Goal: Transaction & Acquisition: Book appointment/travel/reservation

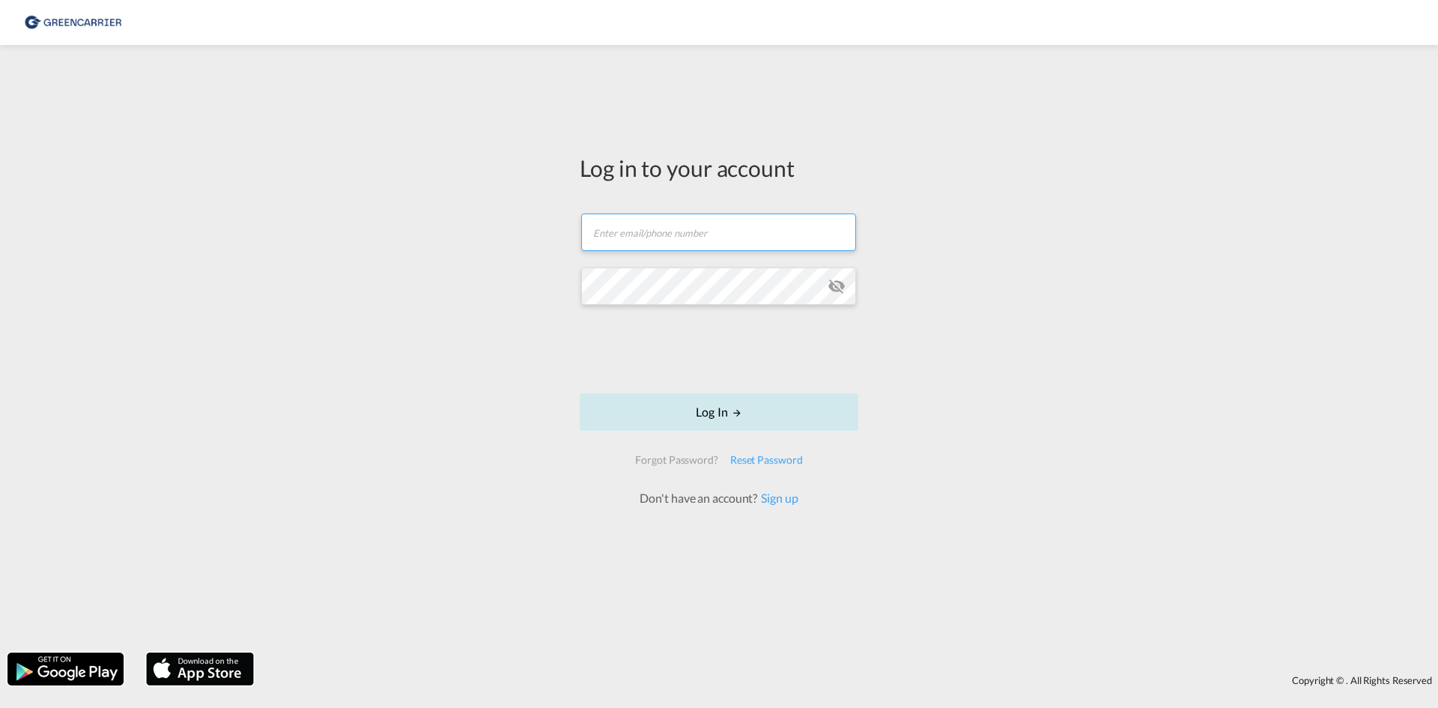
type input "[EMAIL_ADDRESS][DOMAIN_NAME]"
click at [704, 422] on button "Log In" at bounding box center [719, 411] width 279 height 37
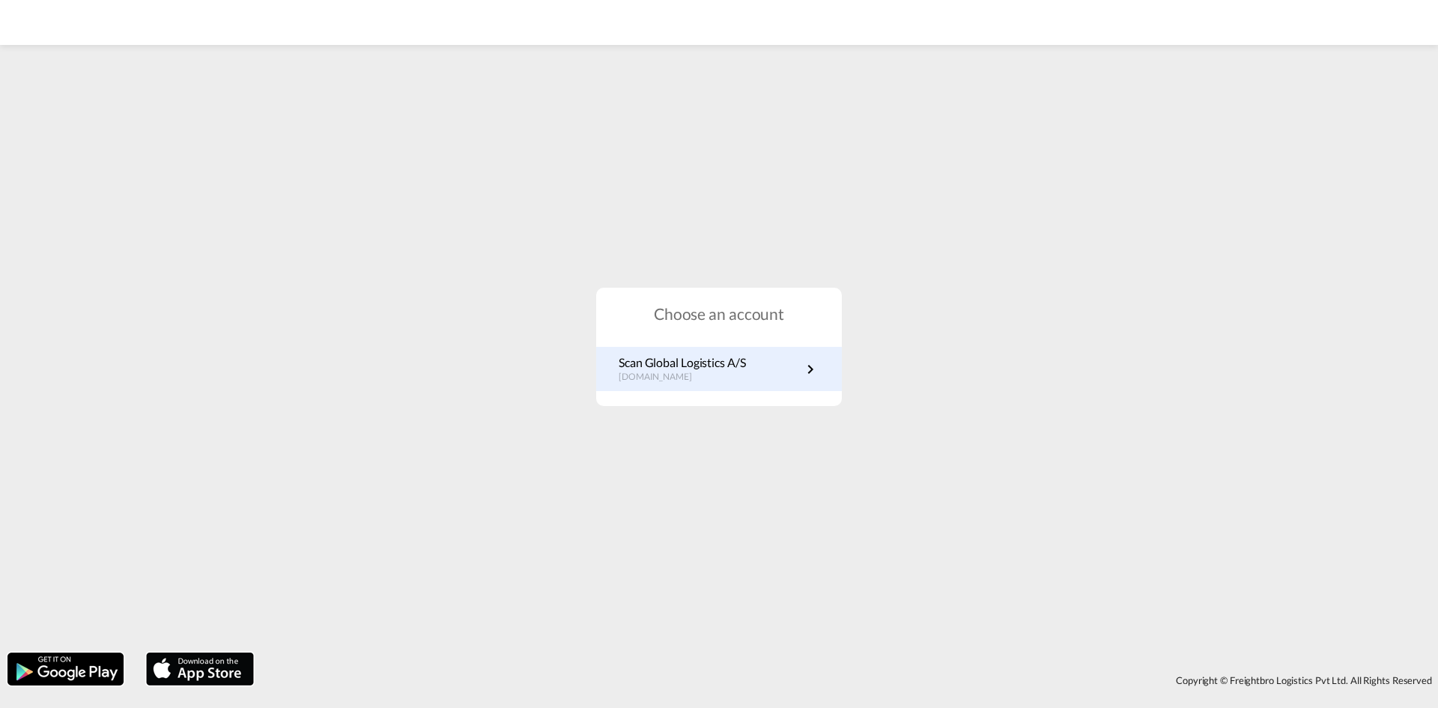
click at [732, 378] on p "[DOMAIN_NAME]" at bounding box center [681, 377] width 127 height 13
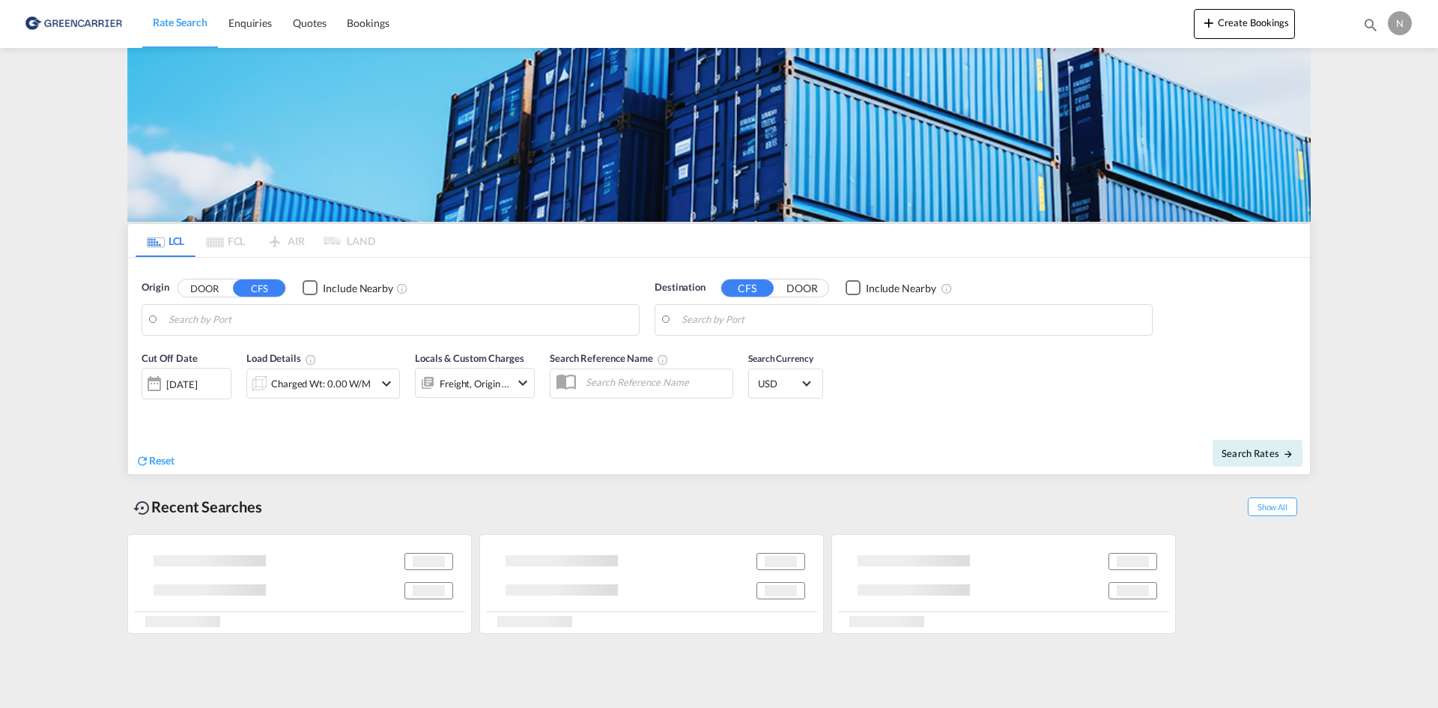
type input "Aarhus, DKAAR"
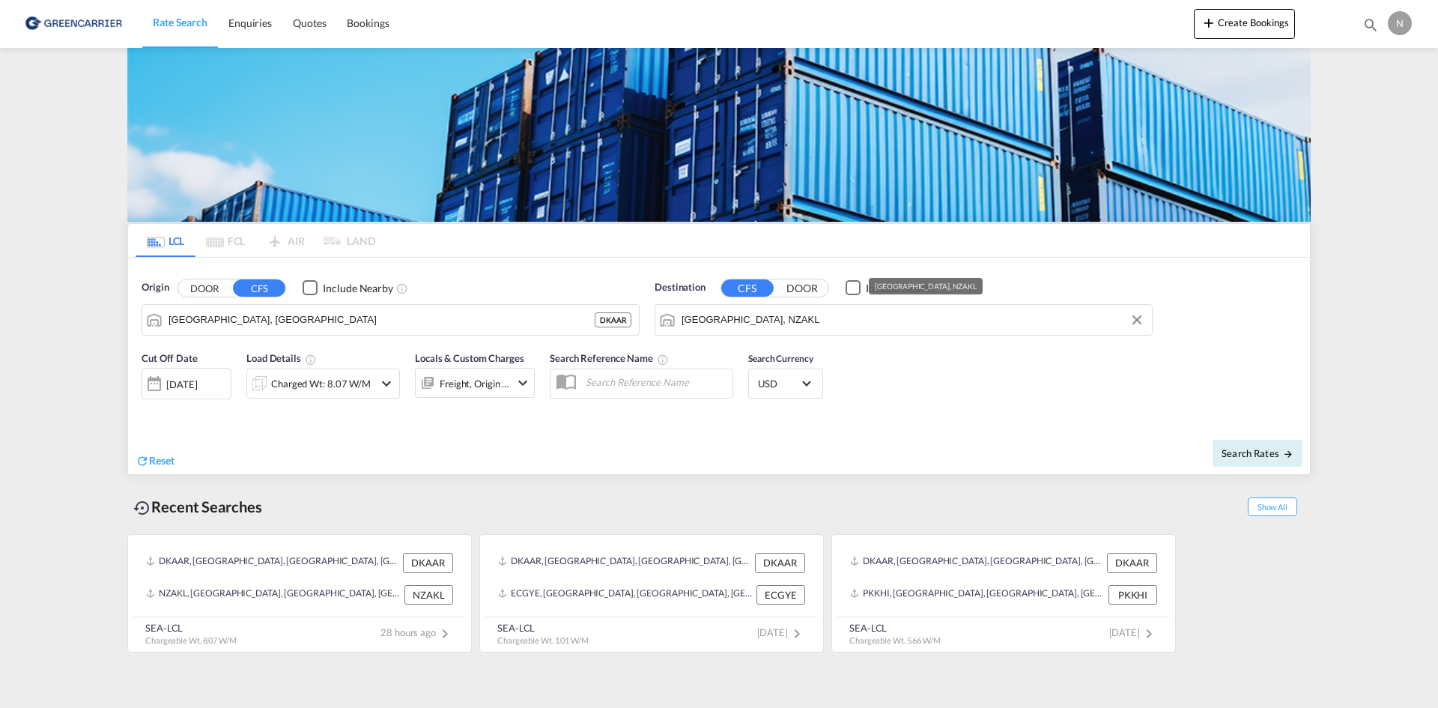
click at [753, 317] on input "Auckland, NZAKL" at bounding box center [912, 320] width 463 height 22
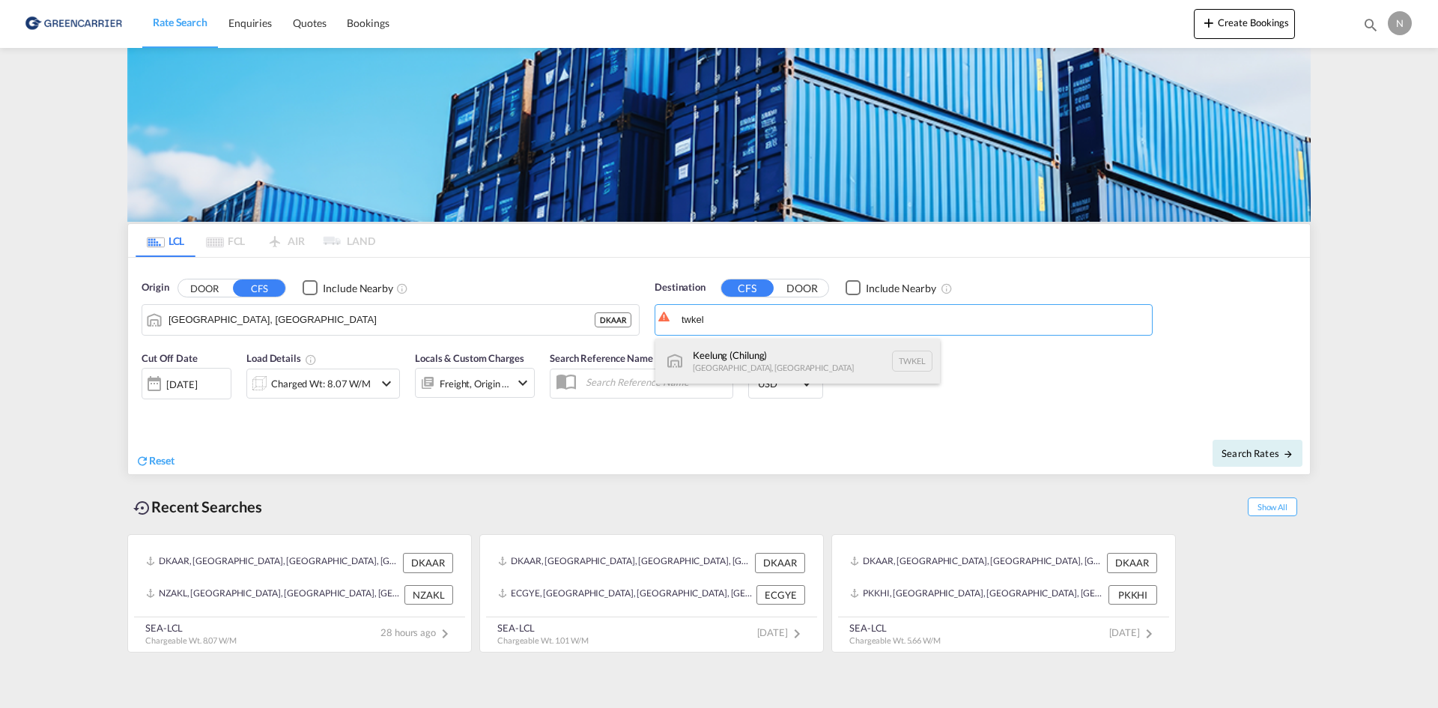
click at [732, 347] on div "Keelung (Chilung) Taiwan, Province of China TWKEL" at bounding box center [797, 360] width 285 height 45
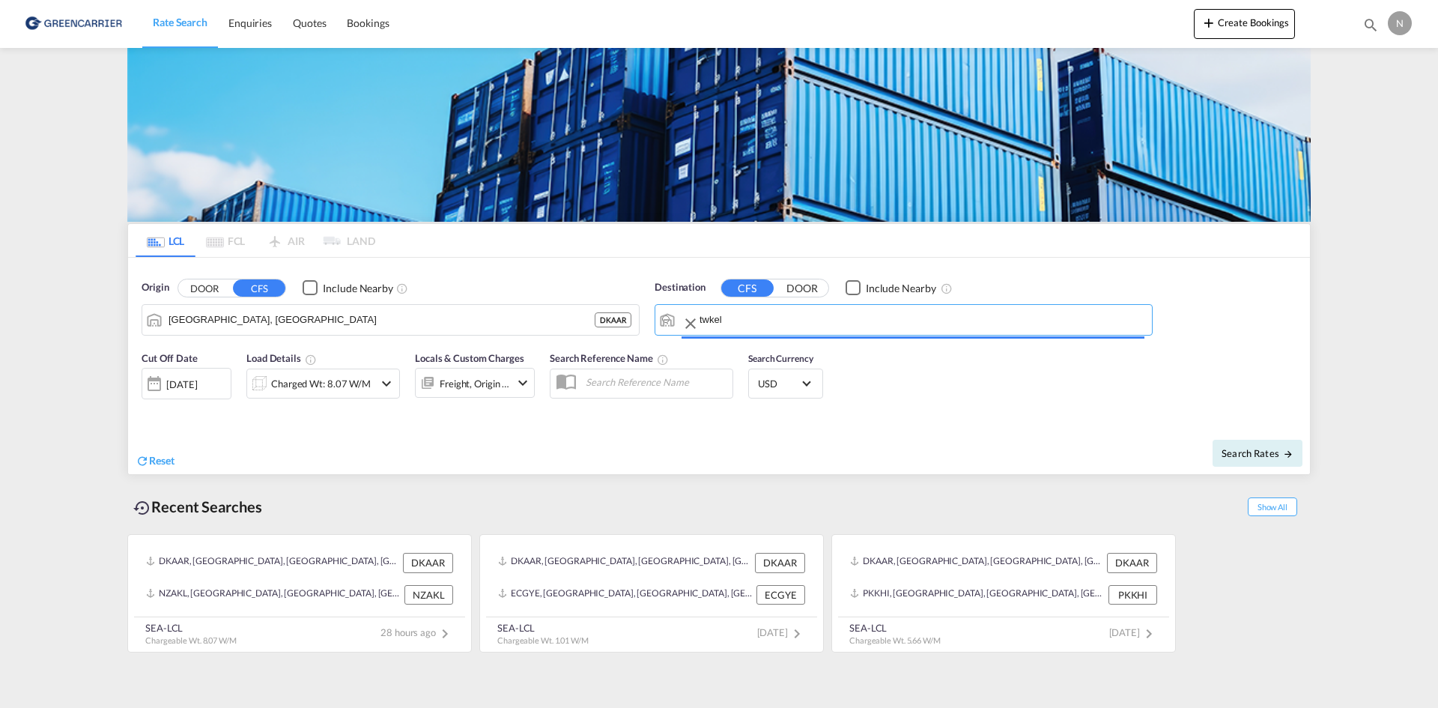
type input "Keelung (Chilung), TWKEL"
click at [338, 386] on div "Charged Wt: 8.07 W/M" at bounding box center [321, 383] width 100 height 21
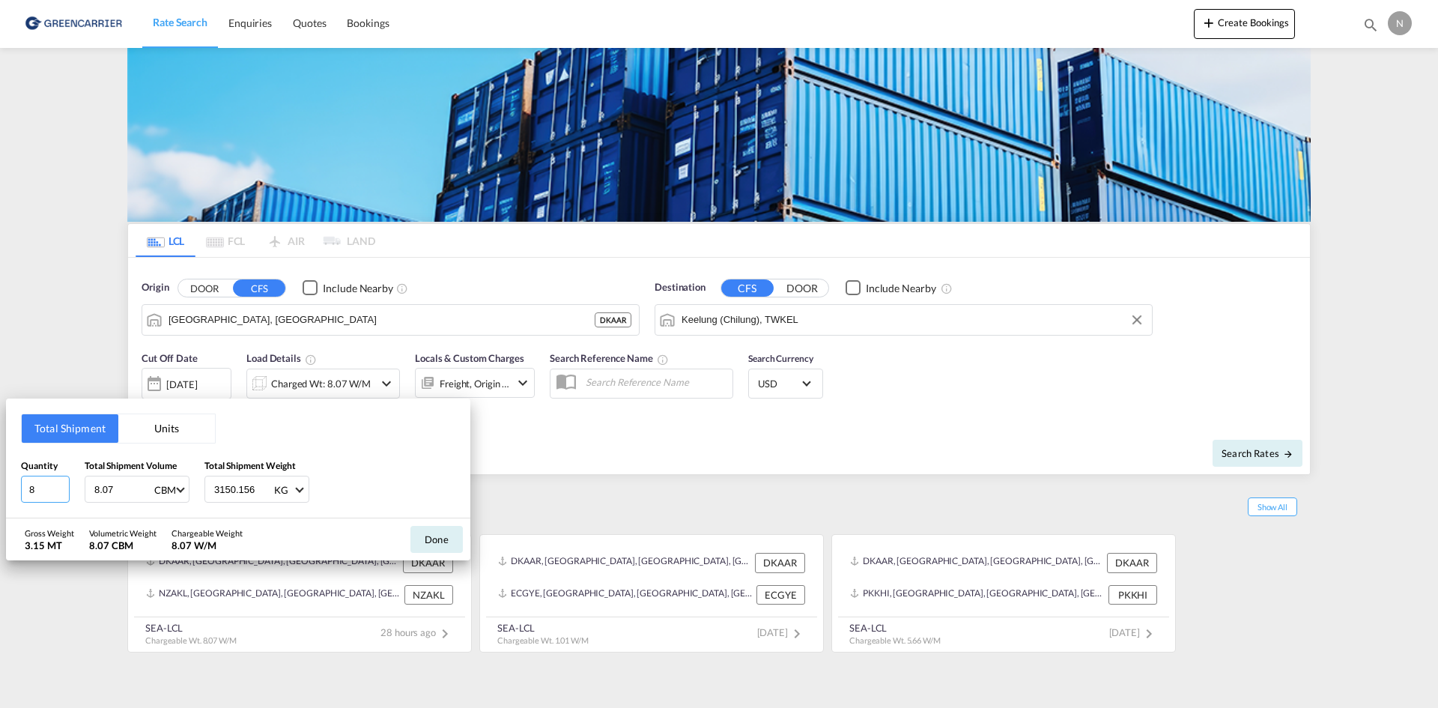
click at [66, 491] on input "8" at bounding box center [45, 488] width 49 height 27
click at [64, 491] on input "7" at bounding box center [45, 488] width 49 height 27
click at [64, 491] on input "6" at bounding box center [45, 488] width 49 height 27
type input "5"
click at [64, 491] on input "5" at bounding box center [45, 488] width 49 height 27
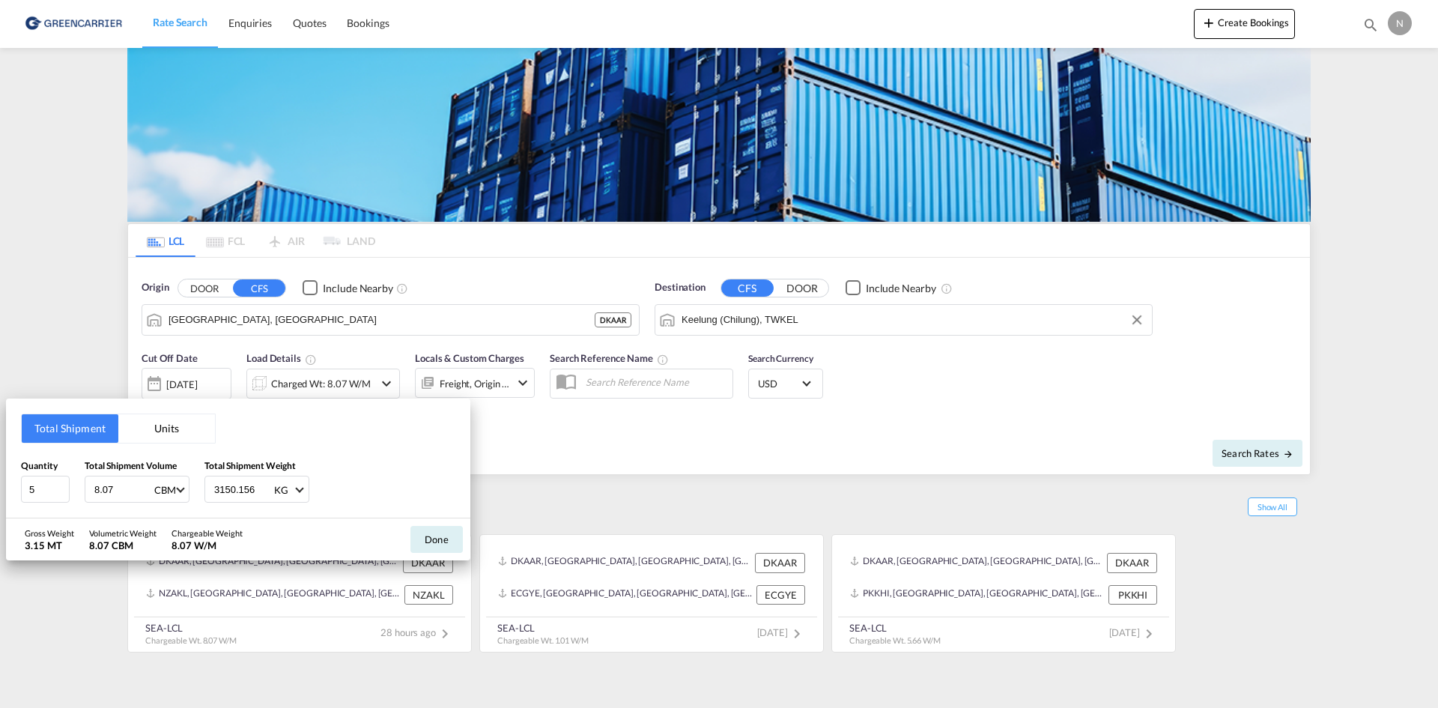
click at [108, 488] on input "8.07" at bounding box center [123, 488] width 60 height 25
type input "3.552"
type input "1680.156"
click at [422, 538] on button "Done" at bounding box center [436, 539] width 52 height 27
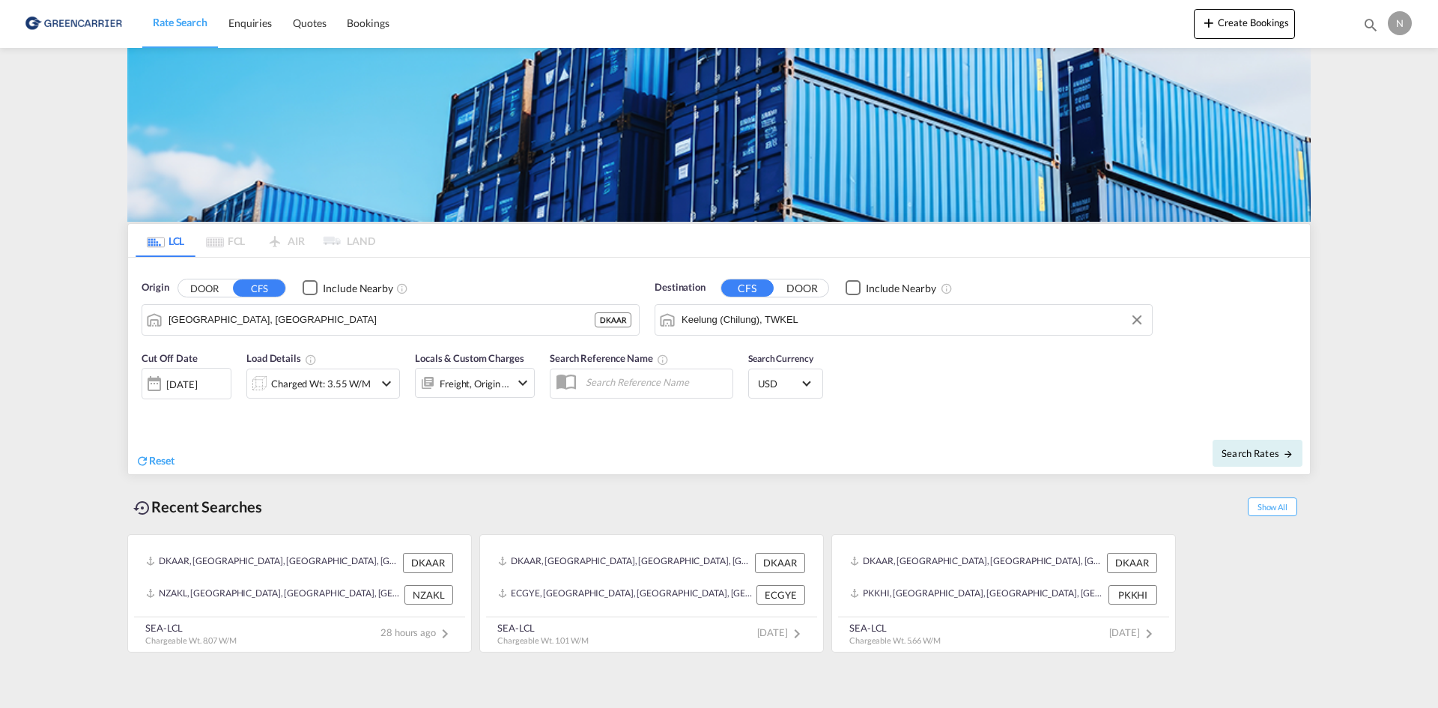
click at [513, 392] on div "Freight, Origin +1" at bounding box center [475, 383] width 120 height 30
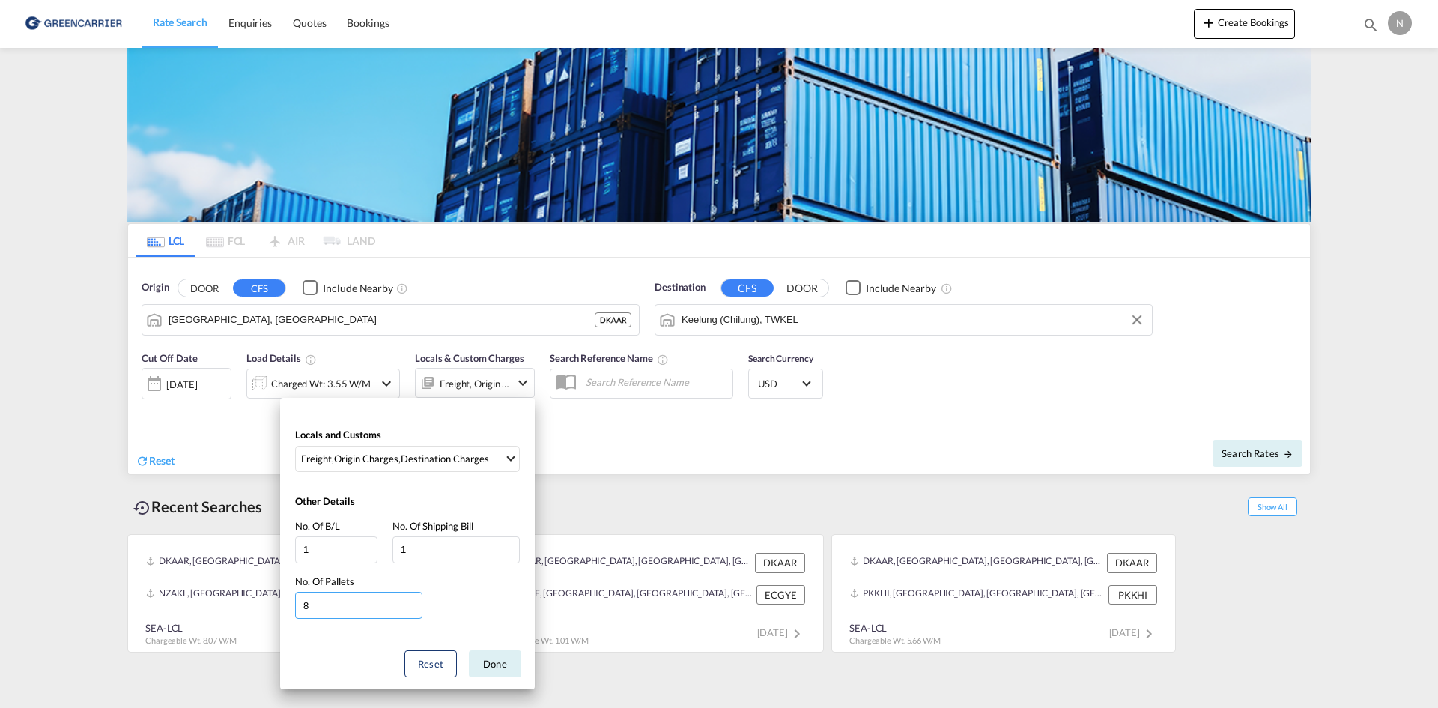
click at [415, 607] on input "8" at bounding box center [358, 605] width 127 height 27
click at [414, 606] on input "7" at bounding box center [358, 605] width 127 height 27
click at [414, 606] on input "6" at bounding box center [358, 605] width 127 height 27
type input "5"
click at [414, 606] on input "5" at bounding box center [358, 605] width 127 height 27
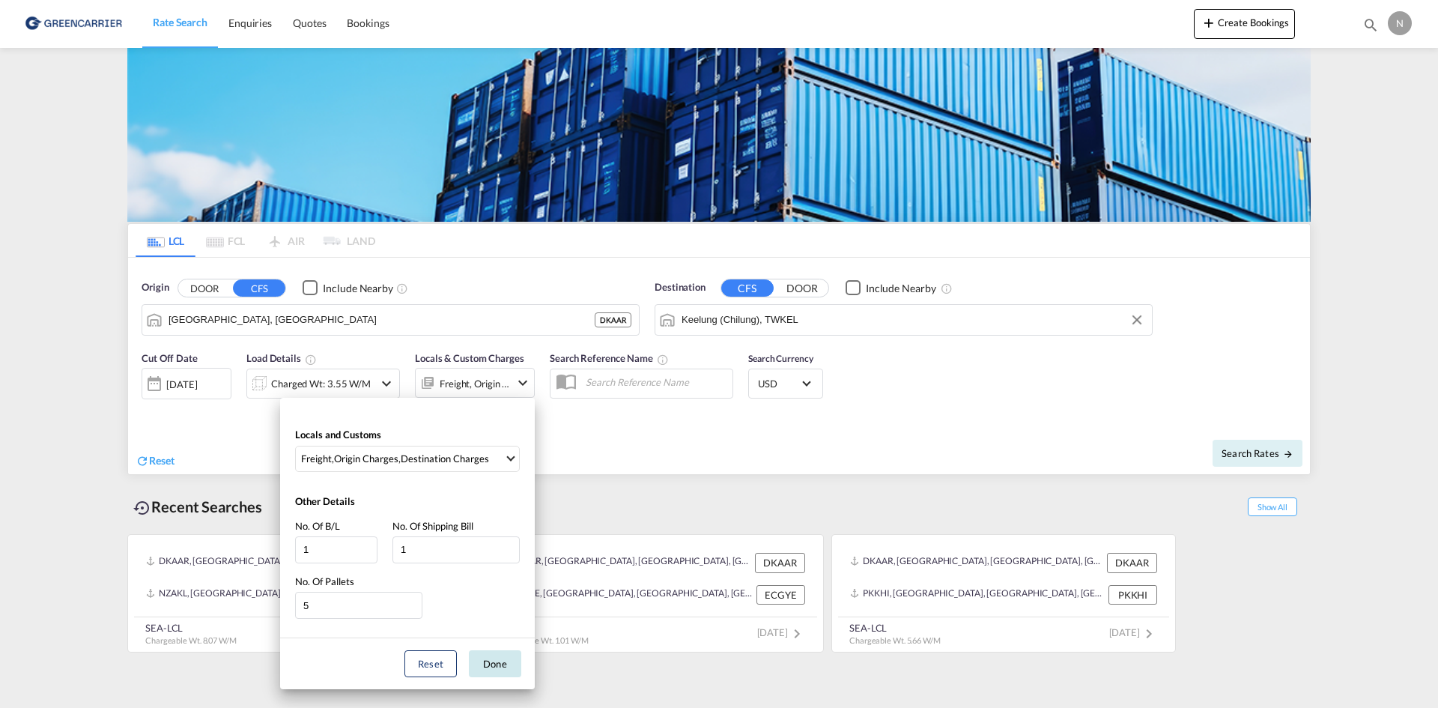
click at [488, 665] on button "Done" at bounding box center [495, 663] width 52 height 27
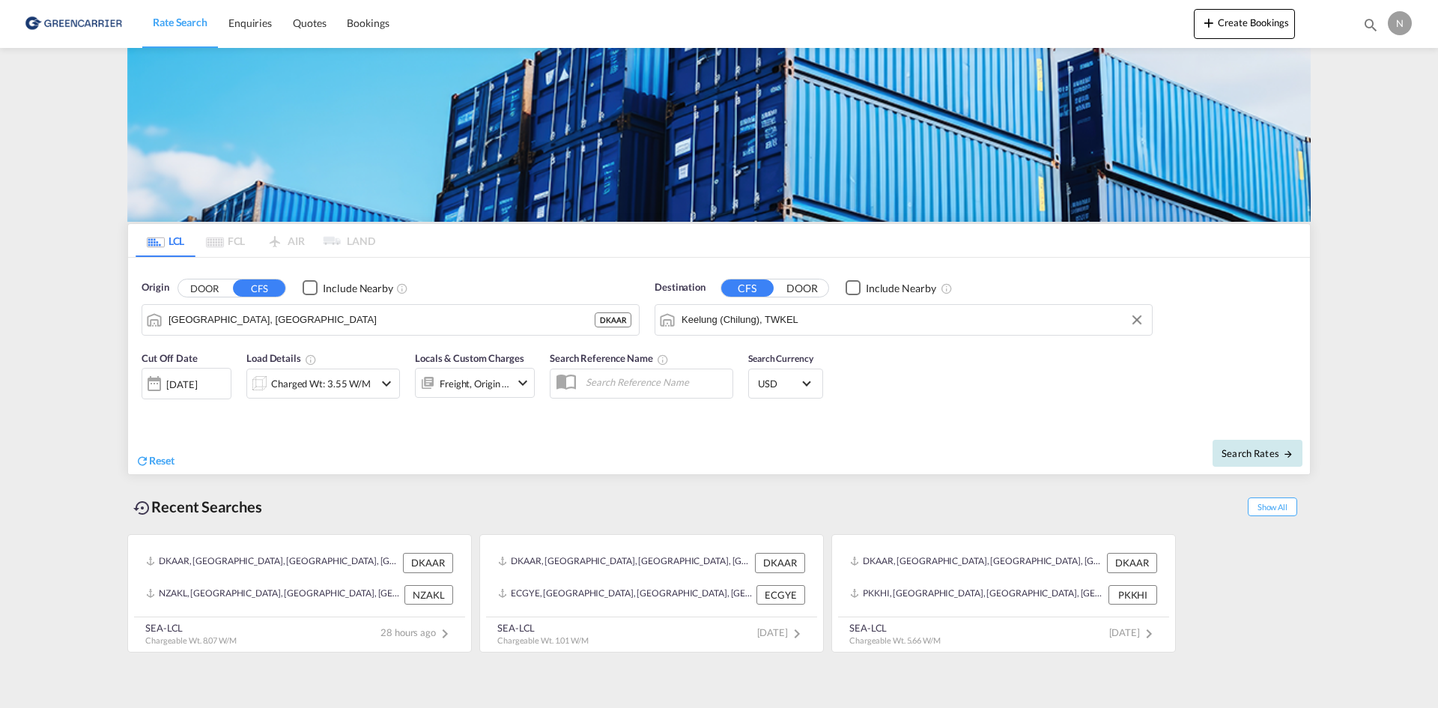
click at [1268, 449] on span "Search Rates" at bounding box center [1257, 453] width 72 height 12
type input "DKAAR to TWKEL / 14 Aug 2025"
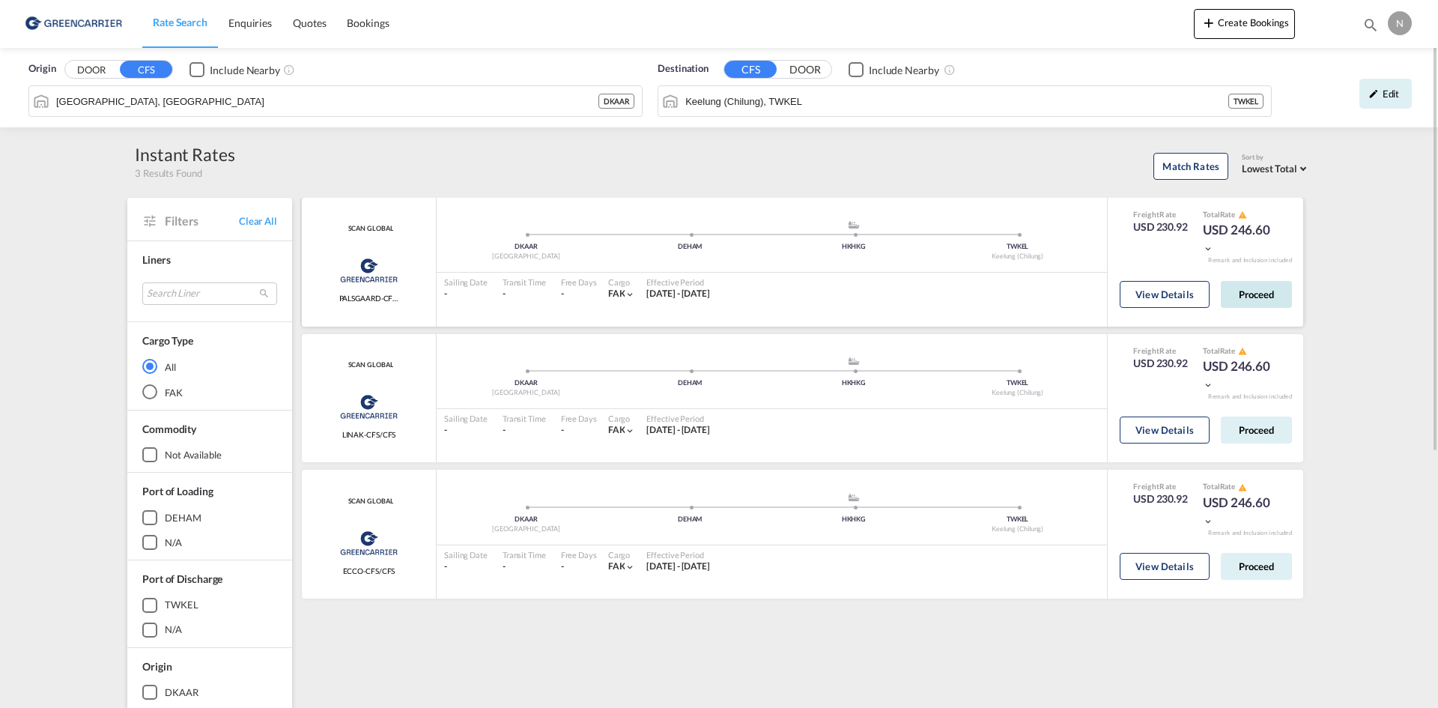
click at [1269, 296] on button "Proceed" at bounding box center [1256, 294] width 71 height 27
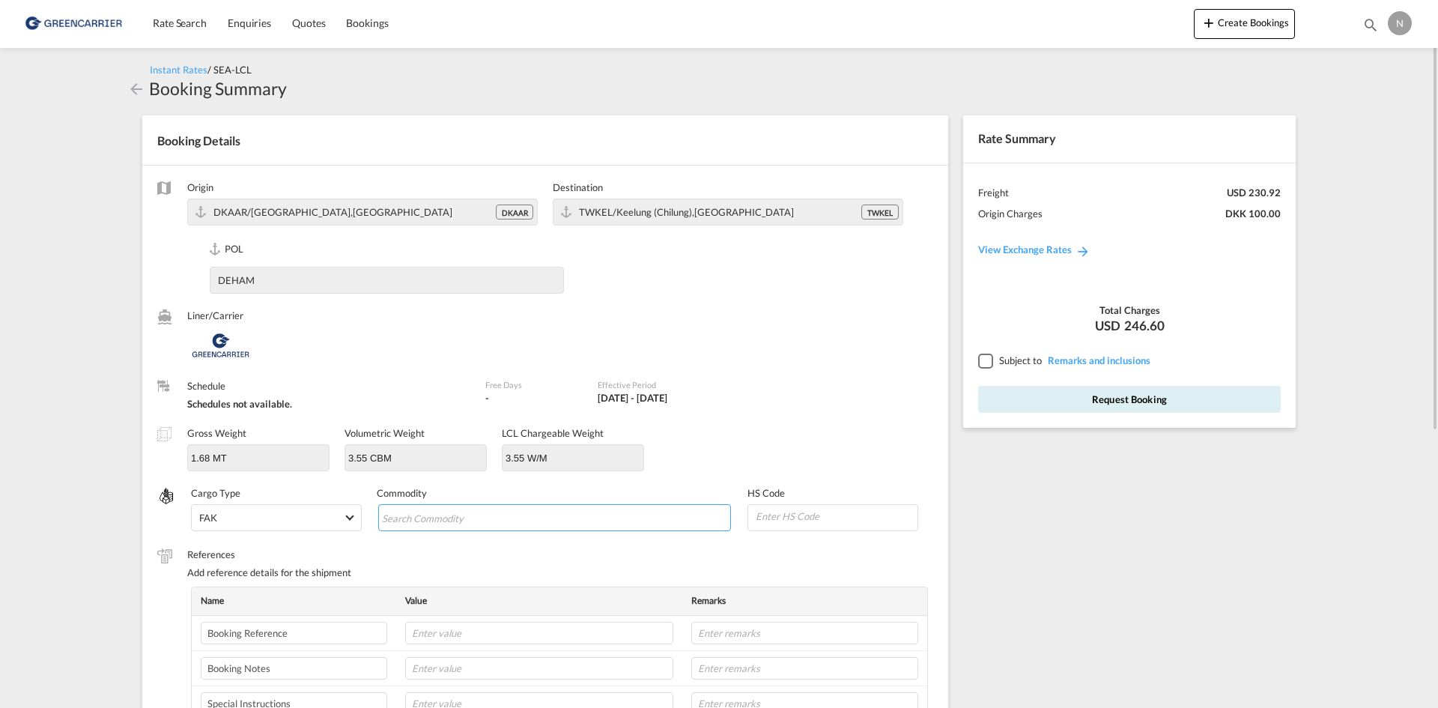
click at [478, 515] on input "Search Commodity" at bounding box center [450, 518] width 137 height 24
type input "ENZYMES"
type input "350790"
click at [502, 636] on input "text" at bounding box center [539, 632] width 268 height 22
paste input "CPH32106715"
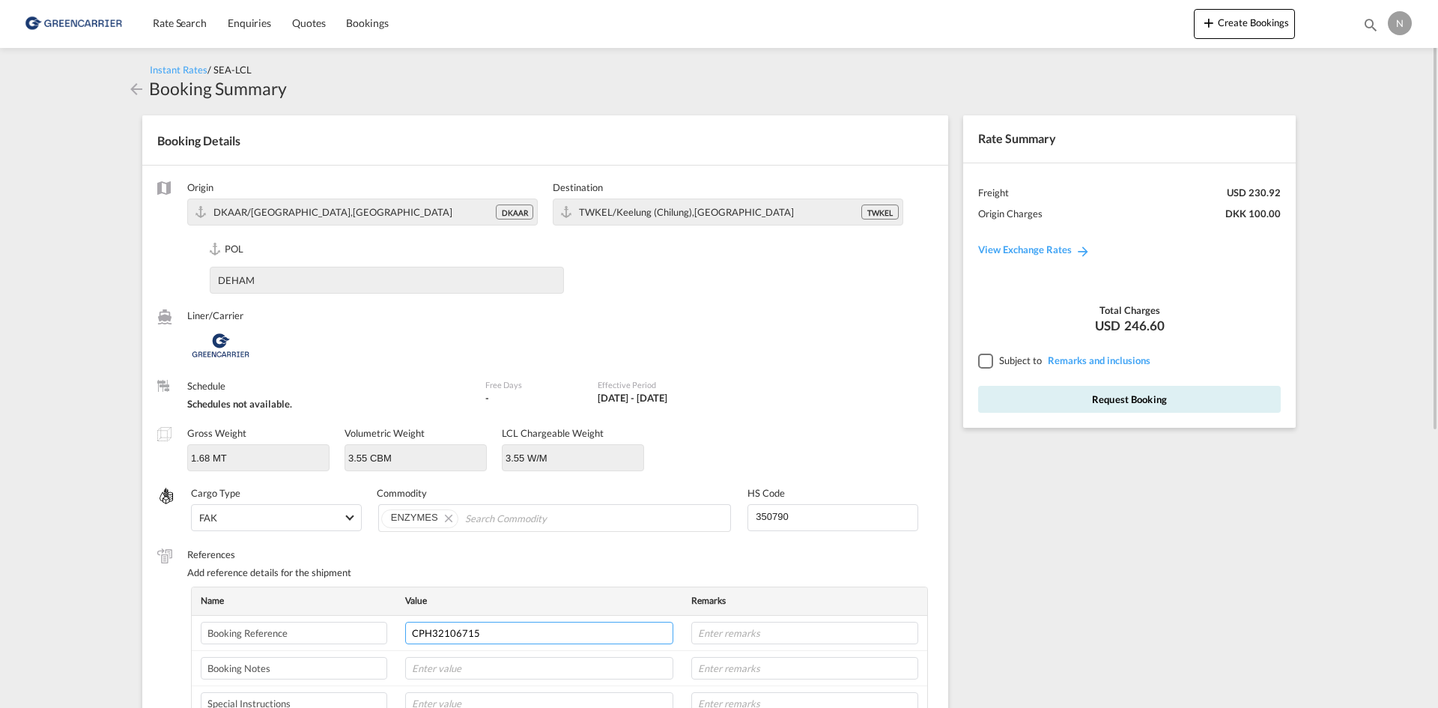
type input "CPH32106715"
type input "NOVONESIS"
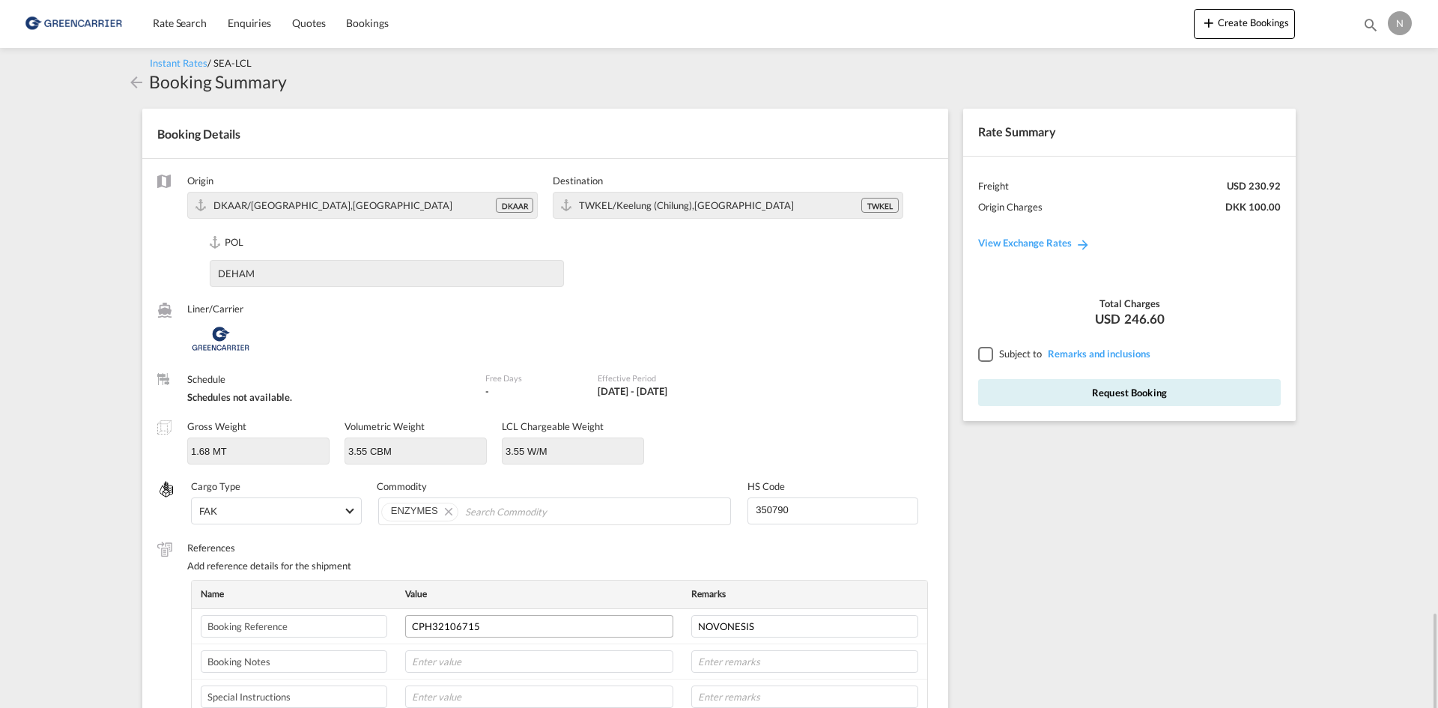
scroll to position [385, 0]
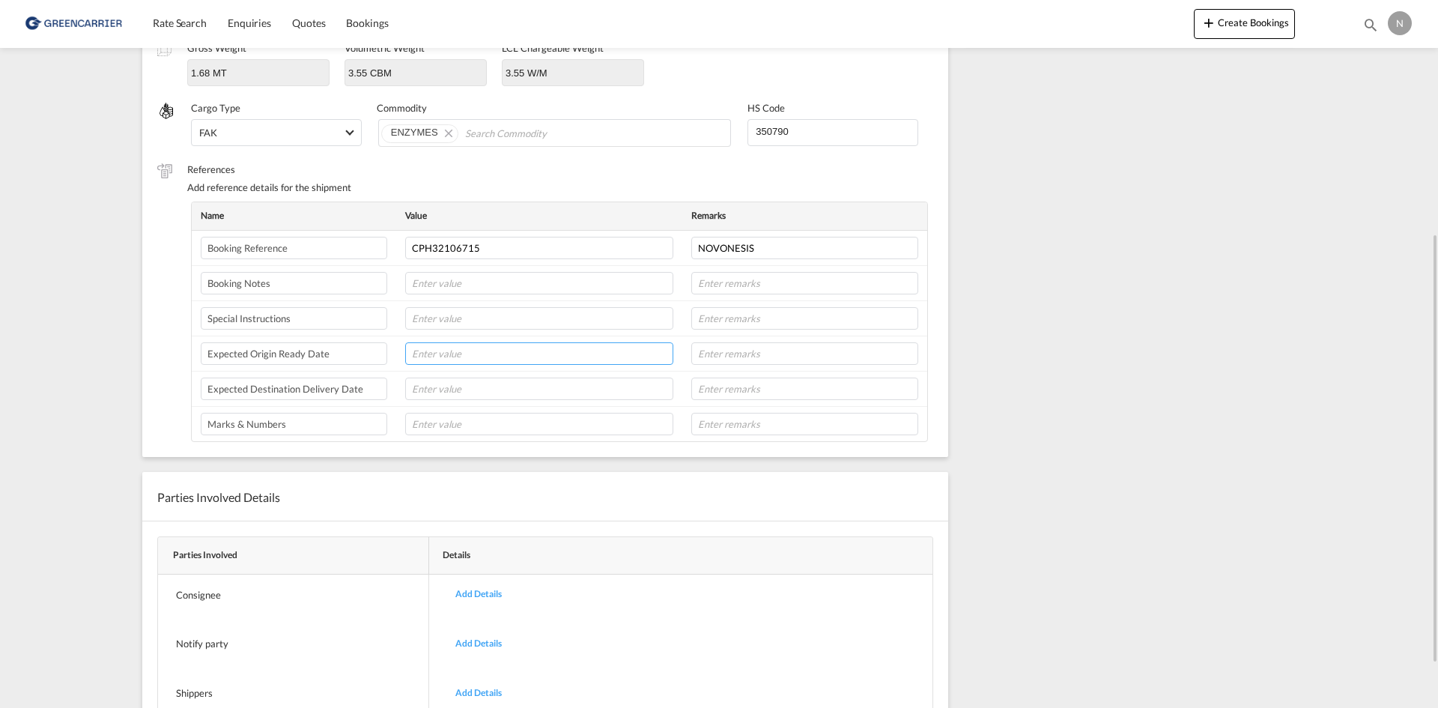
click at [446, 360] on input "text" at bounding box center [539, 353] width 268 height 22
type input "19-08"
drag, startPoint x: 532, startPoint y: 358, endPoint x: 669, endPoint y: 354, distance: 137.1
click at [531, 358] on input "19-08" at bounding box center [539, 353] width 268 height 22
click at [705, 353] on input "text" at bounding box center [804, 353] width 227 height 22
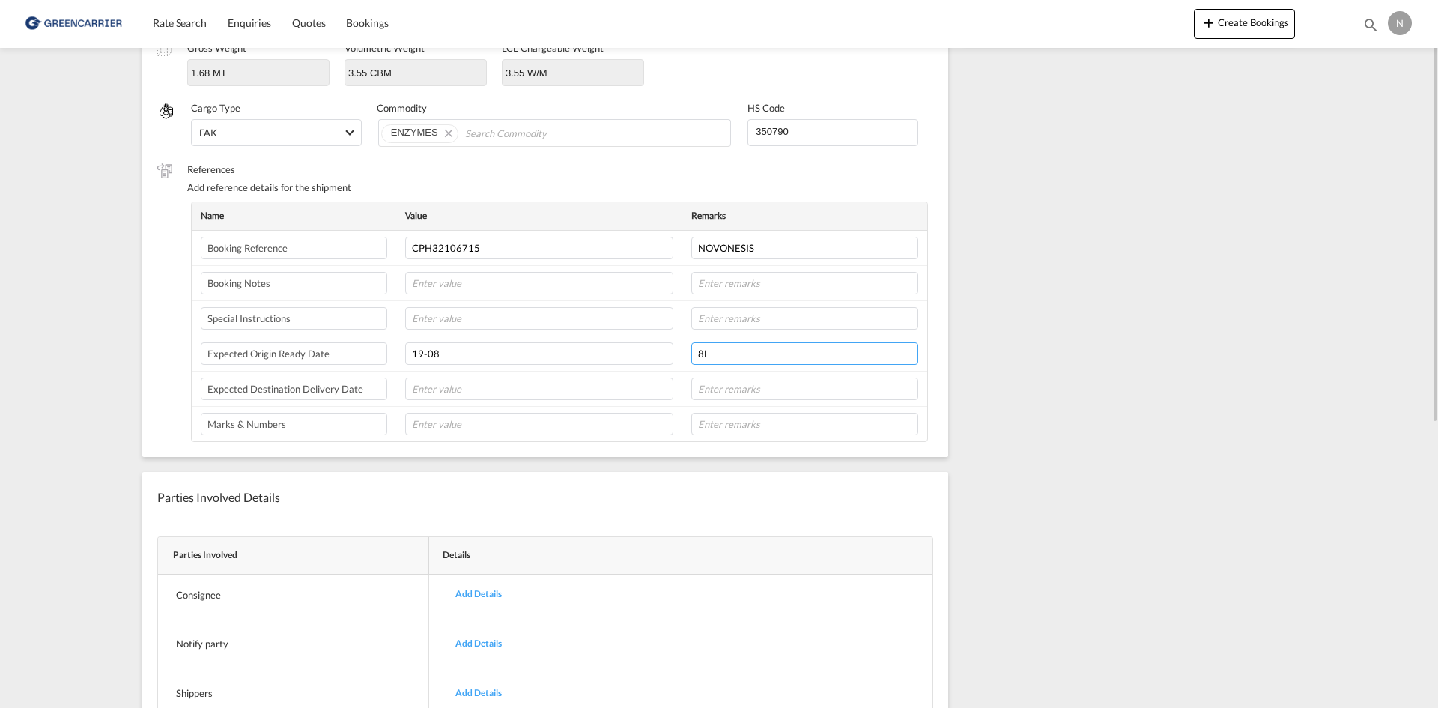
scroll to position [0, 0]
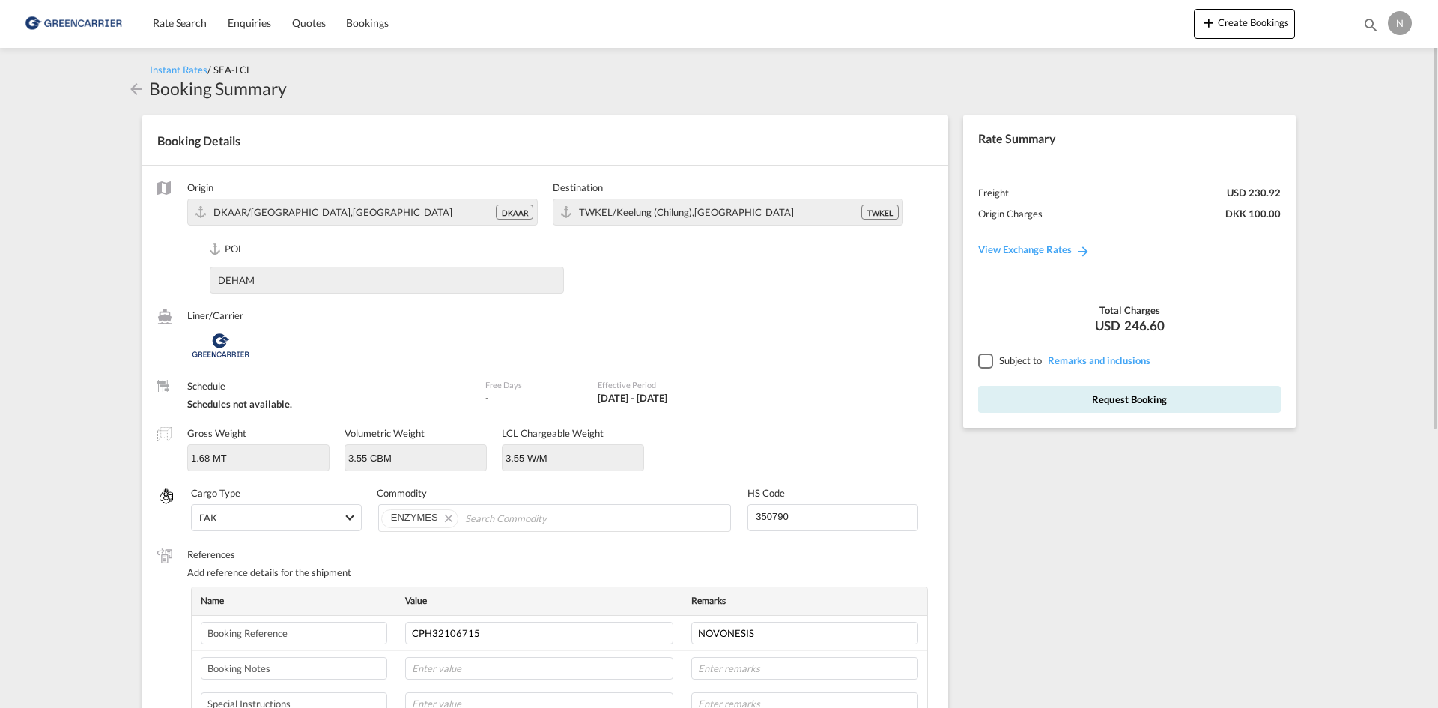
type input "8L"
click at [983, 358] on div at bounding box center [984, 359] width 13 height 13
click at [1018, 402] on button "Request Booking" at bounding box center [1129, 399] width 303 height 27
